Goal: Task Accomplishment & Management: Complete application form

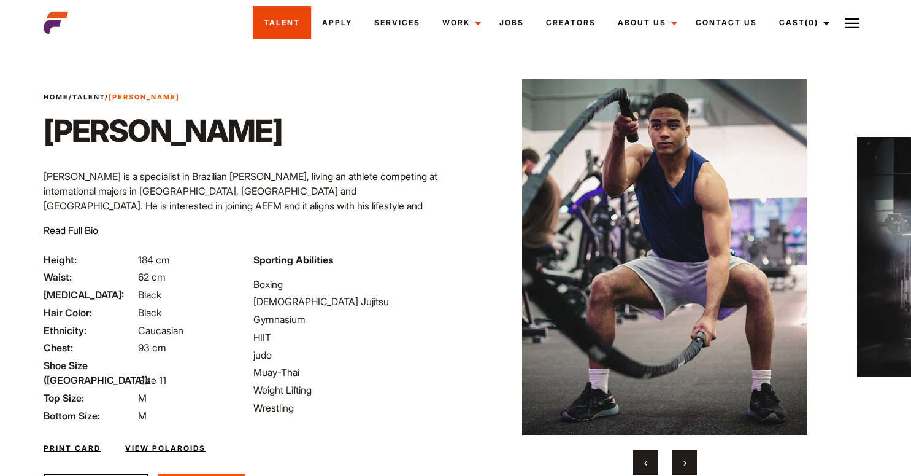
click at [291, 21] on link "Talent" at bounding box center [282, 22] width 58 height 33
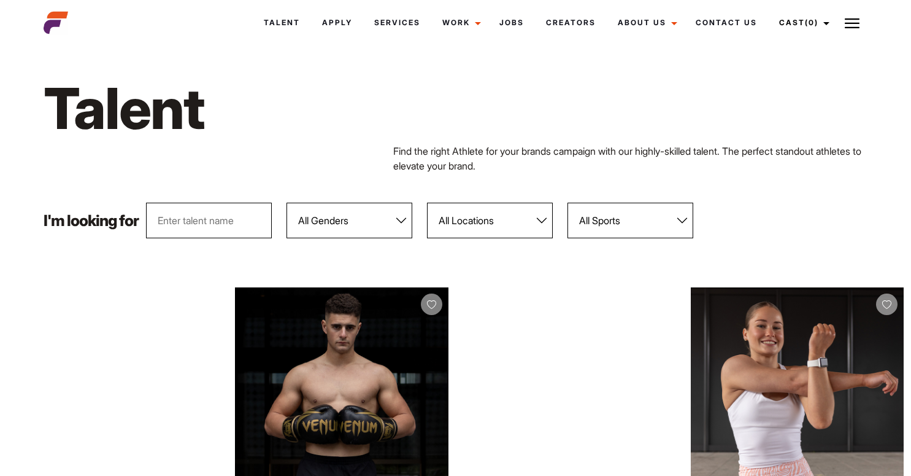
scroll to position [10, 0]
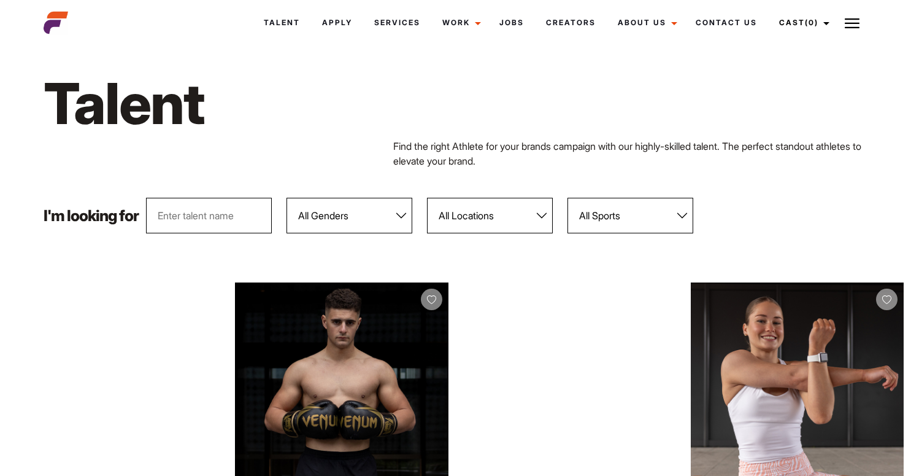
click at [520, 209] on select "All Locations [GEOGRAPHIC_DATA] [GEOGRAPHIC_DATA] [GEOGRAPHIC_DATA] [GEOGRAPHIC…" at bounding box center [490, 216] width 126 height 36
select select "118"
click at [428, 198] on select "All Locations [GEOGRAPHIC_DATA] [GEOGRAPHIC_DATA] [GEOGRAPHIC_DATA] [GEOGRAPHIC…" at bounding box center [490, 216] width 126 height 36
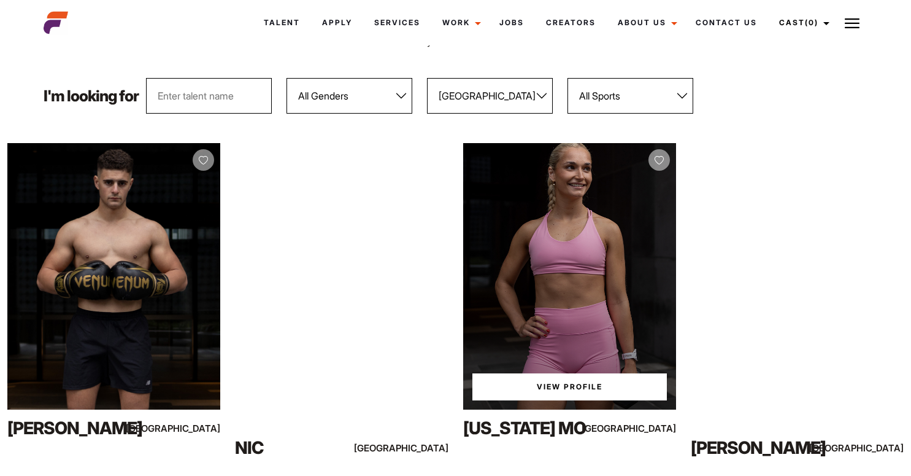
scroll to position [134, 0]
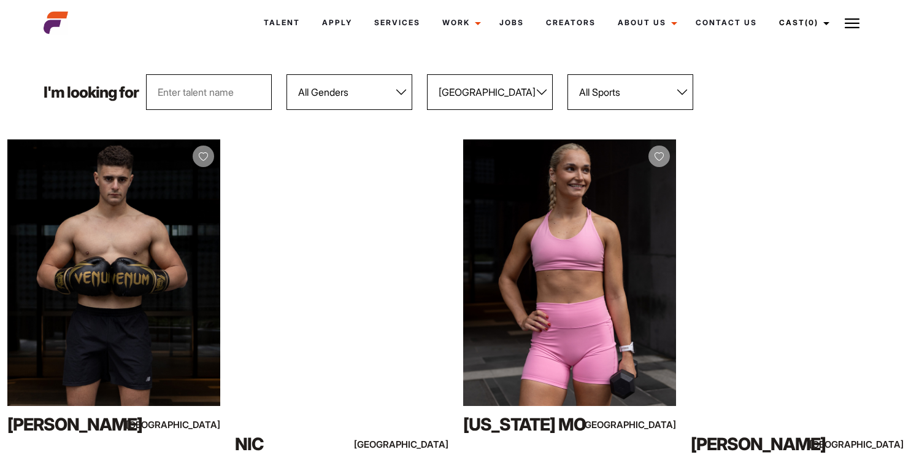
click at [355, 106] on select "All Genders [DEMOGRAPHIC_DATA] [DEMOGRAPHIC_DATA]" at bounding box center [350, 92] width 126 height 36
select select "103"
click at [288, 74] on select "All Genders [DEMOGRAPHIC_DATA] [DEMOGRAPHIC_DATA]" at bounding box center [350, 92] width 126 height 36
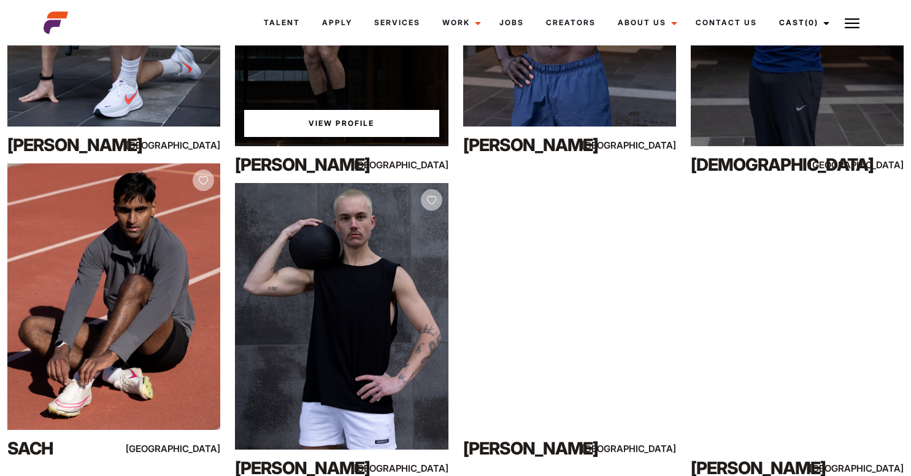
scroll to position [643, 0]
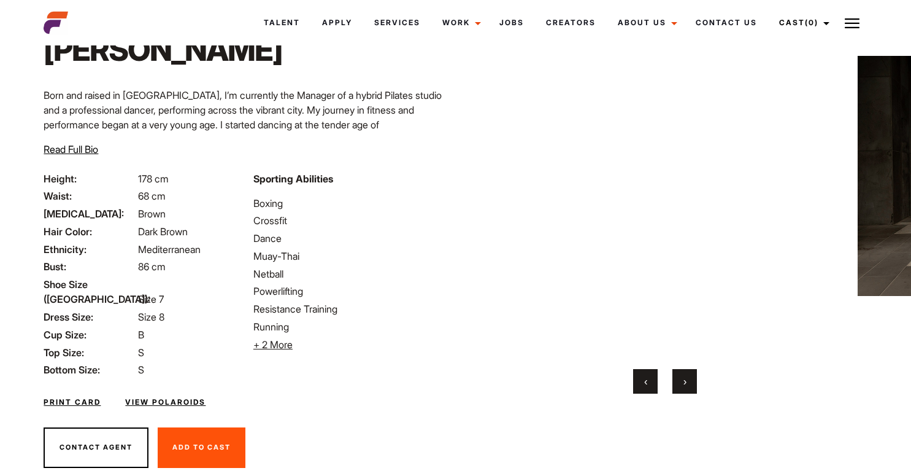
scroll to position [97, 0]
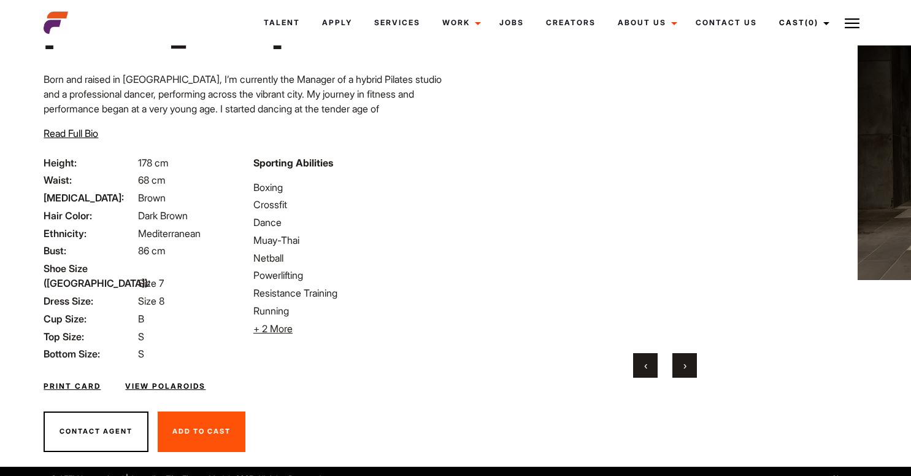
click at [104, 425] on button "Contact Agent" at bounding box center [96, 431] width 105 height 41
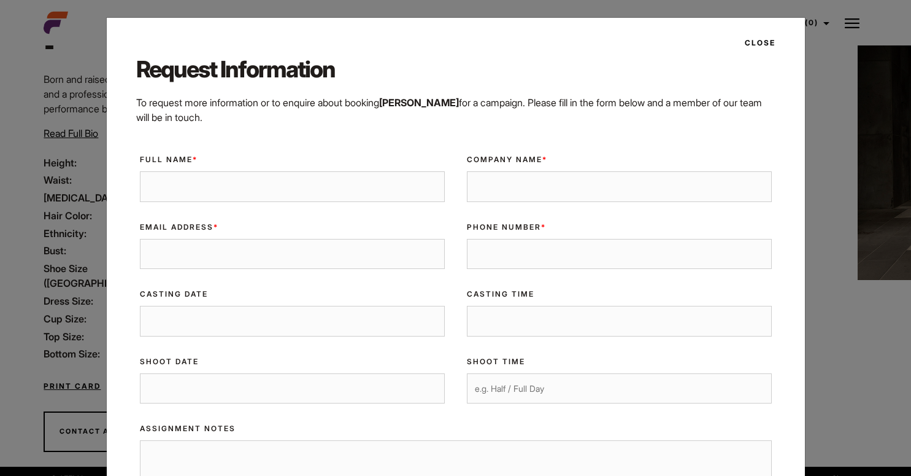
click at [210, 188] on input "Full Name *" at bounding box center [292, 186] width 305 height 31
type input "Matilda"
type input "Flat Pack"
type input "matilda@flat-pack.co"
type input "0416015318"
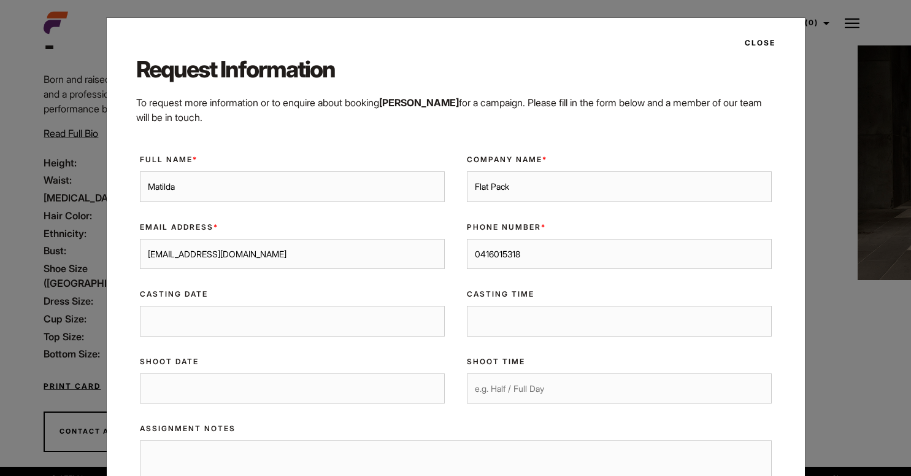
click at [214, 320] on input "Casting Date" at bounding box center [292, 321] width 305 height 31
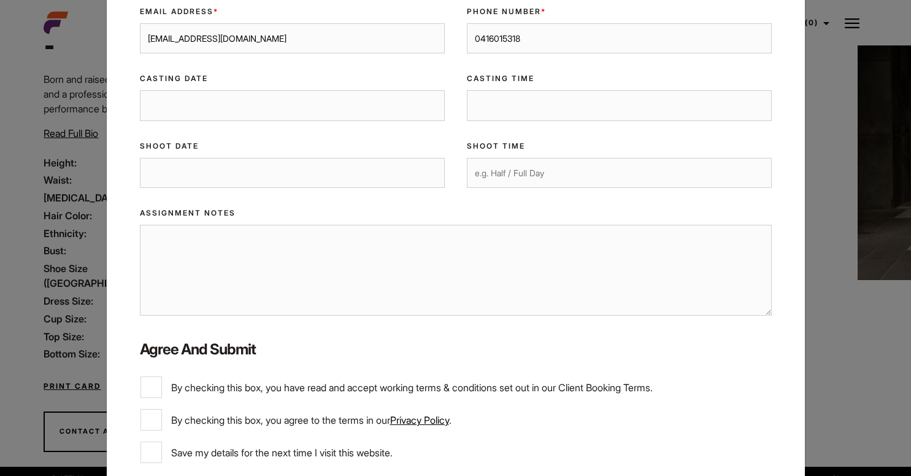
scroll to position [219, 0]
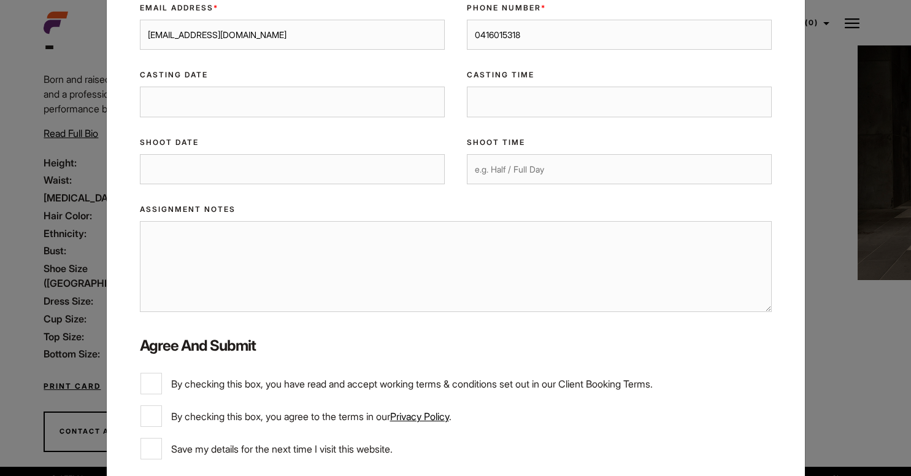
click at [257, 253] on textarea "Assignment Notes" at bounding box center [456, 266] width 632 height 91
type textarea "Hi there"
click at [855, 83] on div "Close Request Information To request more information or to enquire about booki…" at bounding box center [455, 238] width 911 height 476
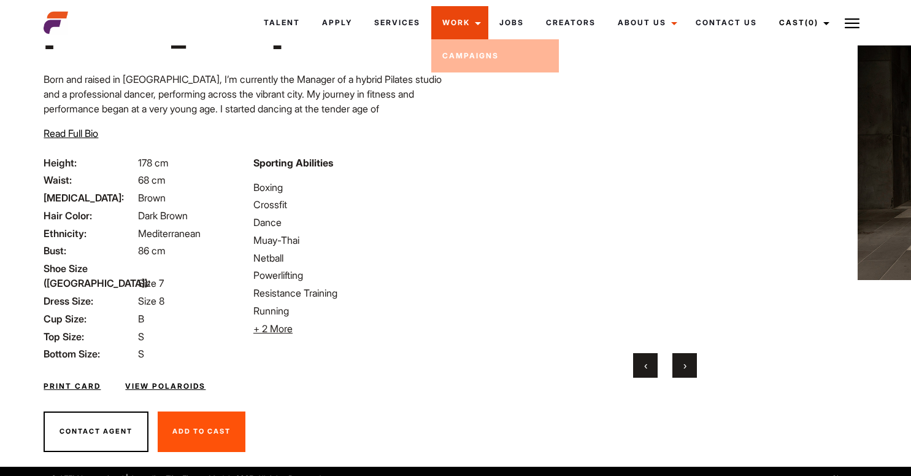
scroll to position [0, 0]
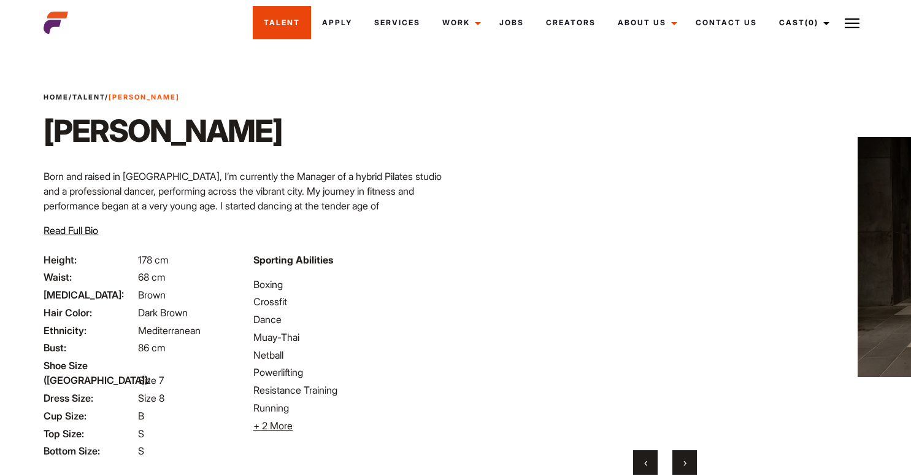
click at [259, 29] on link "Talent" at bounding box center [282, 22] width 58 height 33
